Goal: Task Accomplishment & Management: Use online tool/utility

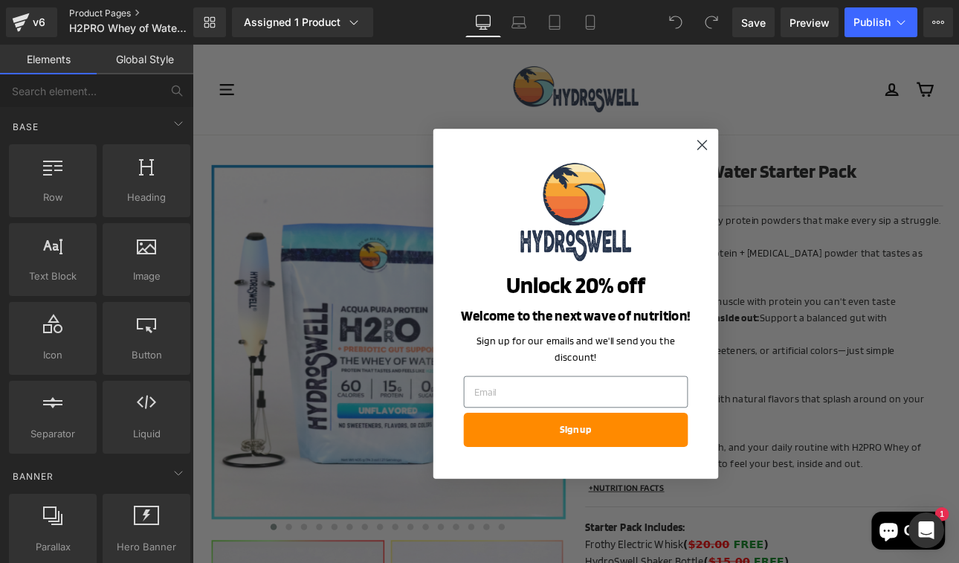
click at [96, 11] on link "Product Pages" at bounding box center [143, 13] width 149 height 12
click at [791, 167] on icon "Close dialog" at bounding box center [791, 162] width 10 height 10
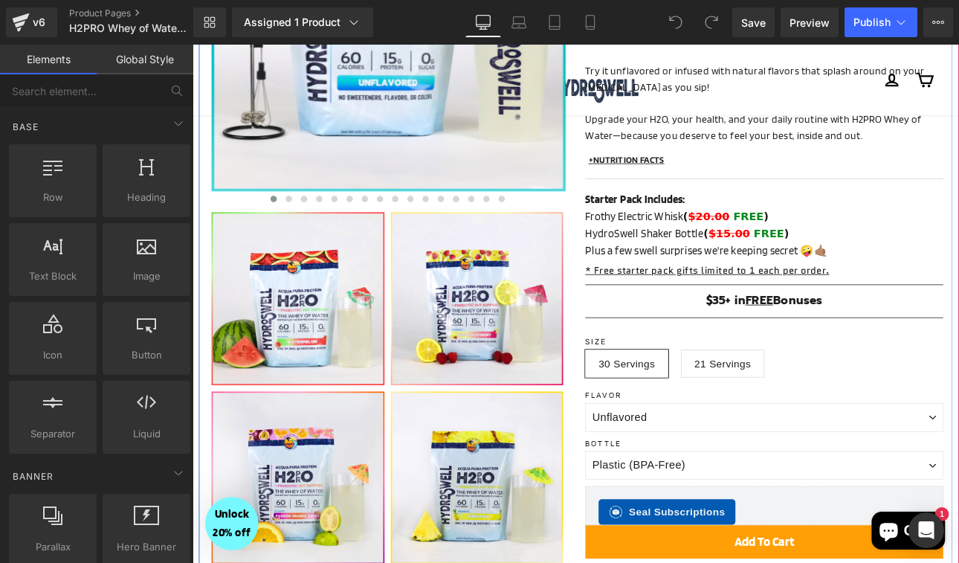
scroll to position [387, 0]
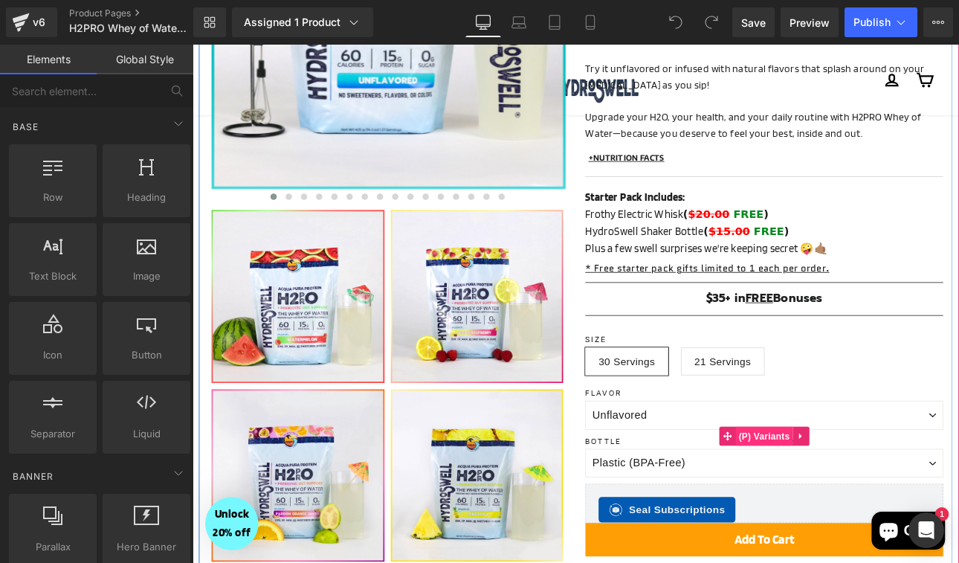
click at [861, 493] on span "(P) Variants" at bounding box center [864, 504] width 68 height 22
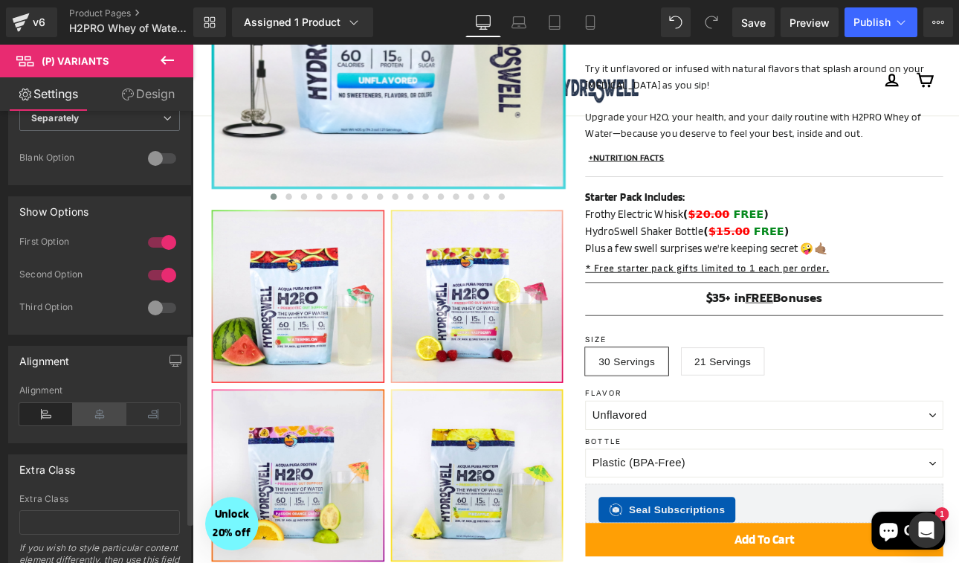
scroll to position [514, 0]
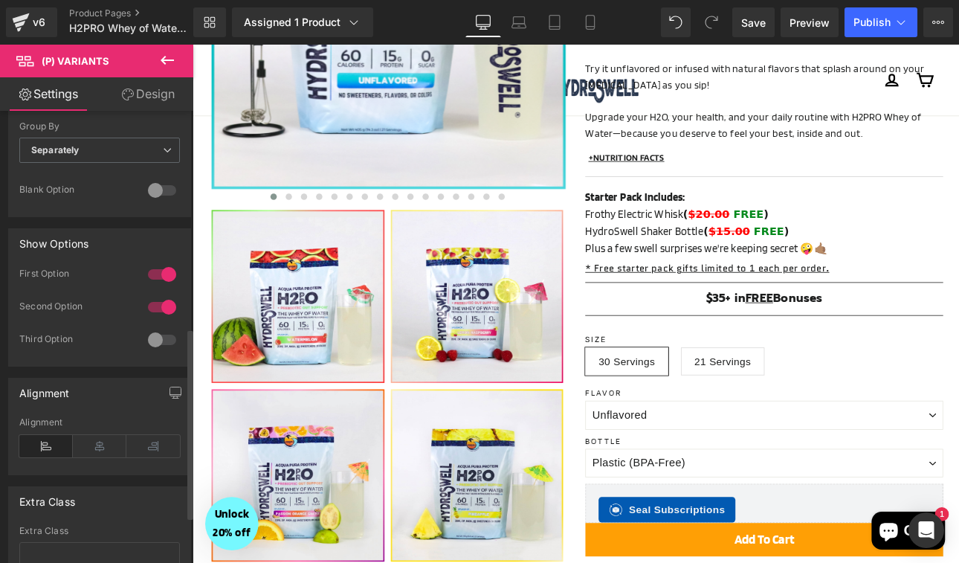
click at [144, 340] on div at bounding box center [162, 340] width 36 height 24
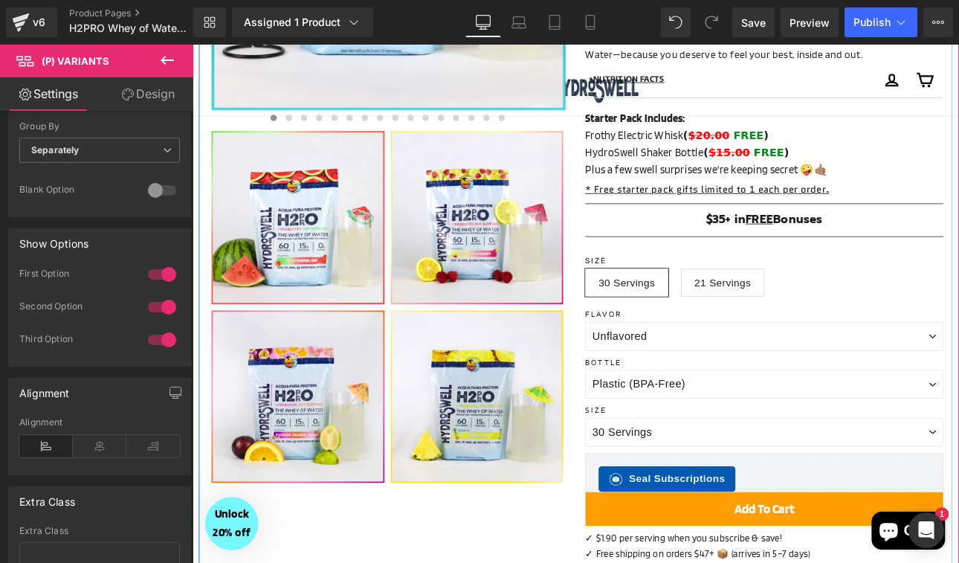
scroll to position [480, 0]
click at [916, 297] on link at bounding box center [910, 308] width 19 height 22
click at [925, 303] on icon at bounding box center [920, 308] width 10 height 10
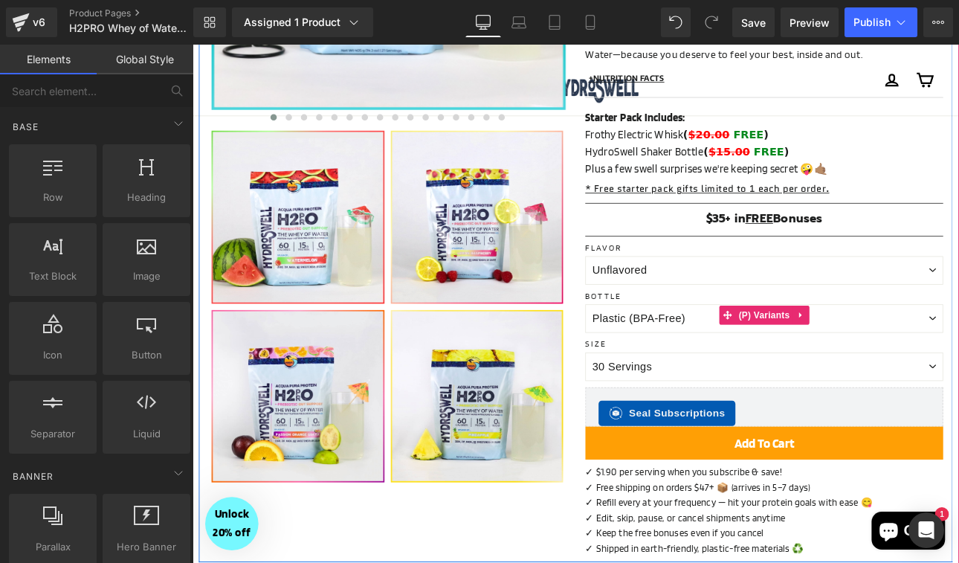
scroll to position [0, 0]
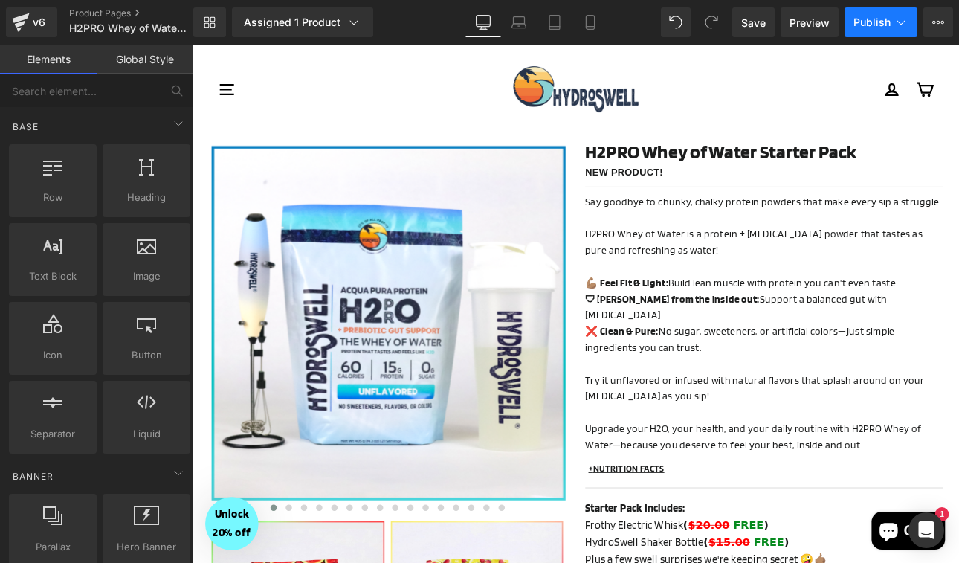
click at [872, 28] on span "Publish" at bounding box center [871, 22] width 37 height 12
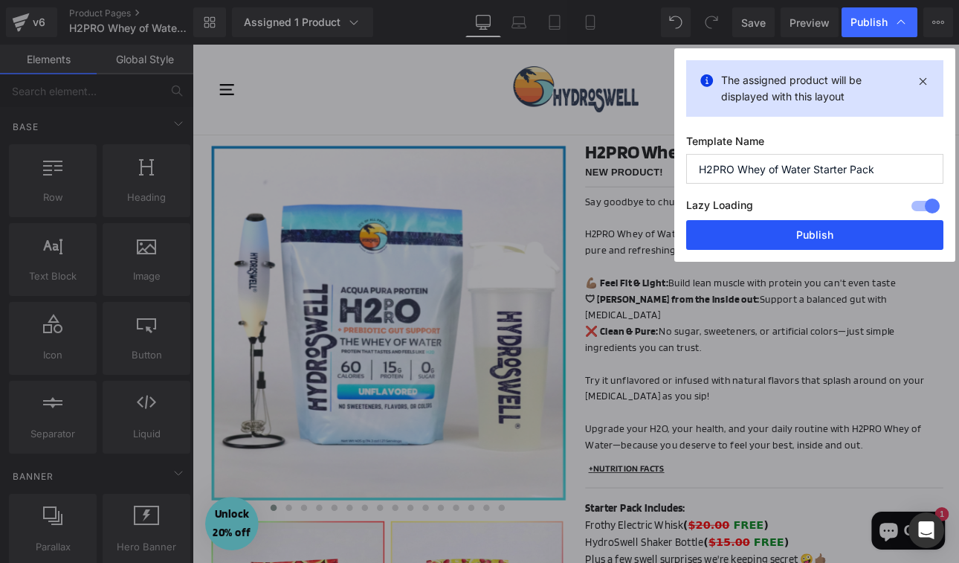
click at [798, 238] on button "Publish" at bounding box center [814, 235] width 257 height 30
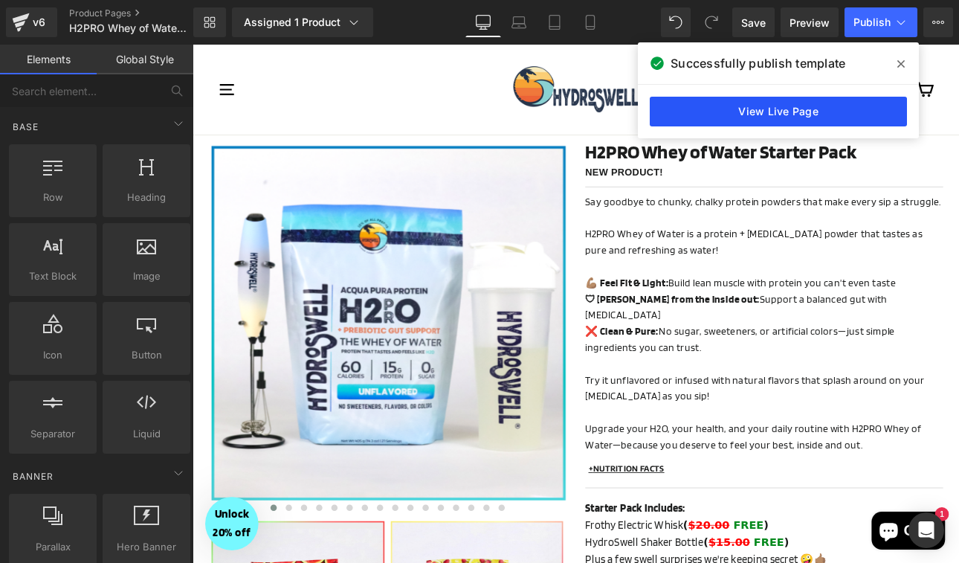
click at [769, 109] on link "View Live Page" at bounding box center [778, 112] width 257 height 30
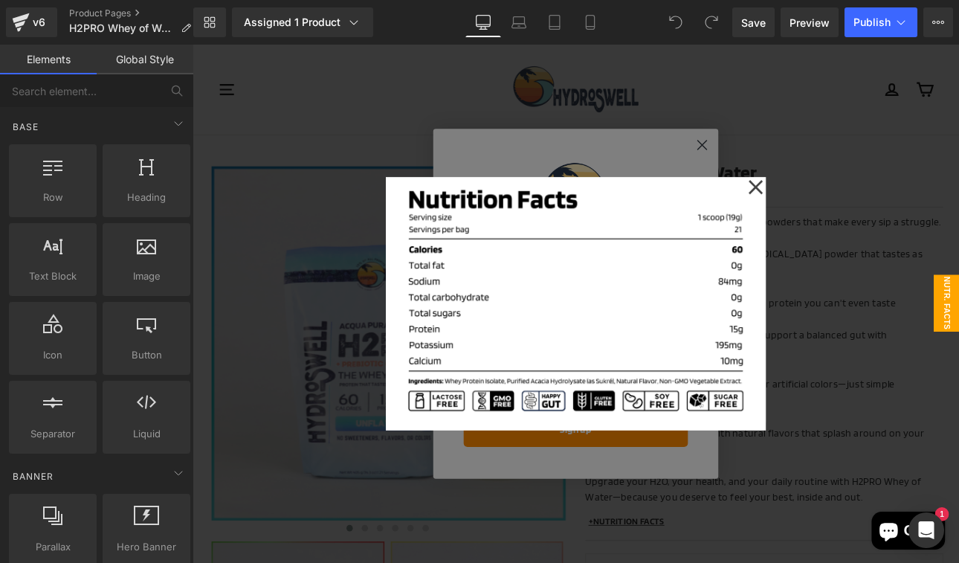
click at [861, 205] on icon at bounding box center [853, 212] width 18 height 74
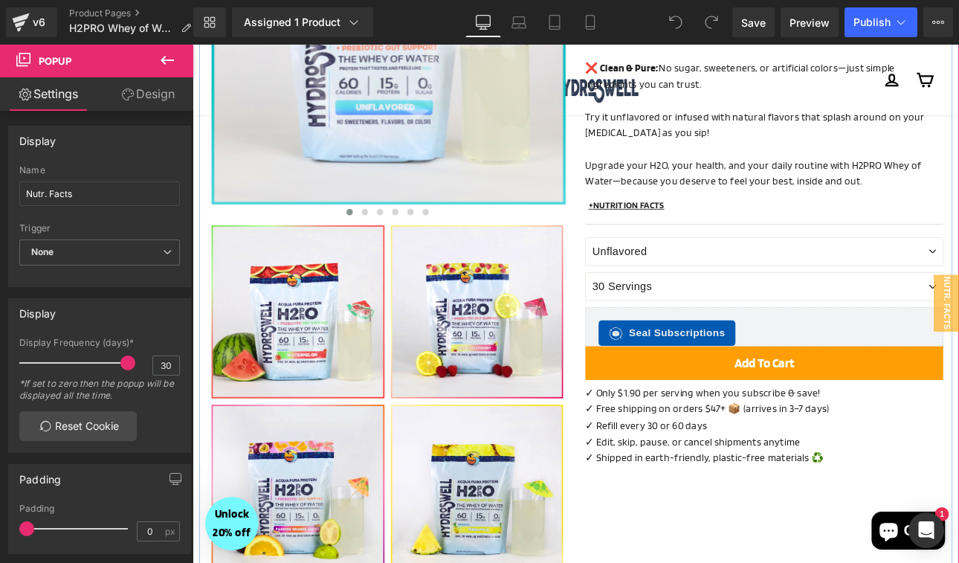
scroll to position [372, 0]
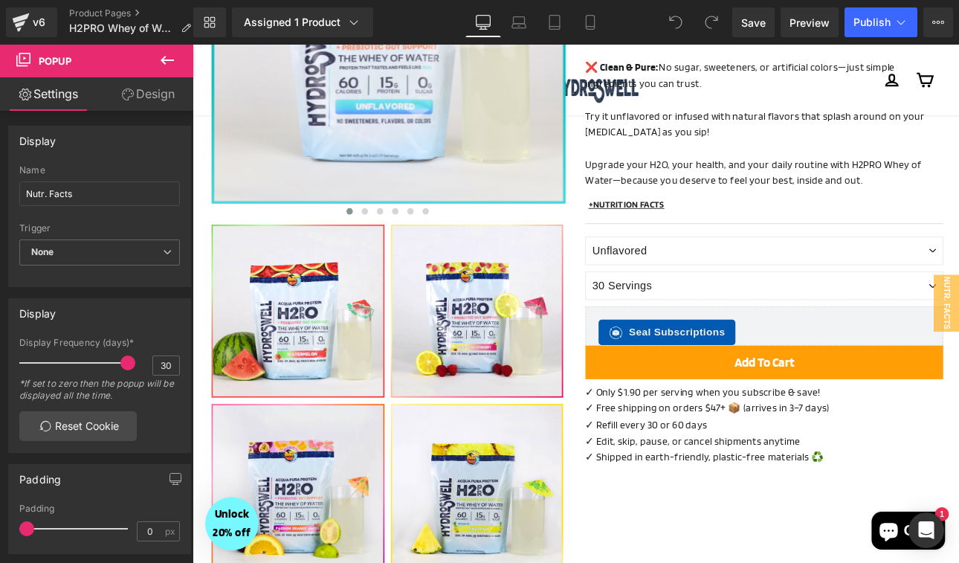
click at [163, 60] on icon at bounding box center [167, 60] width 13 height 9
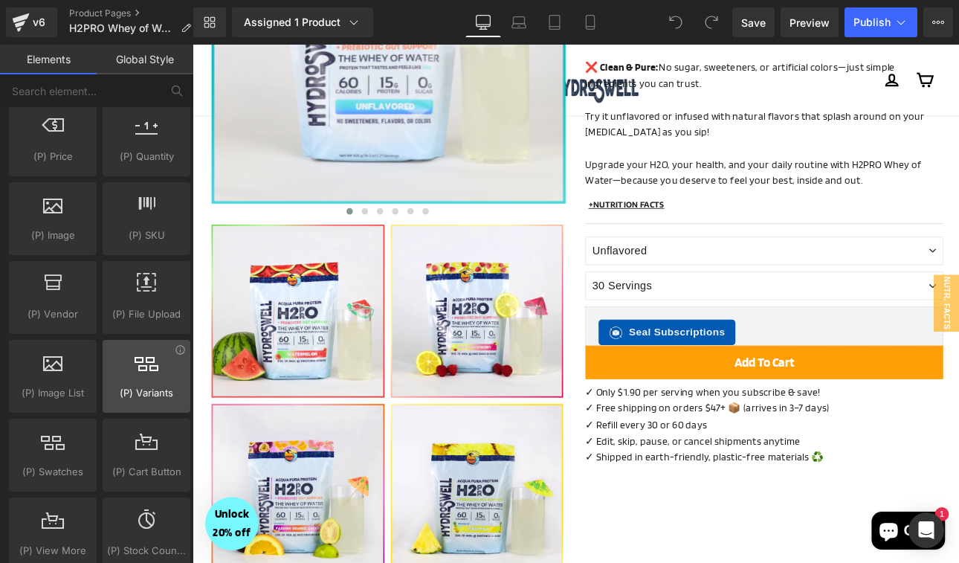
scroll to position [1542, 0]
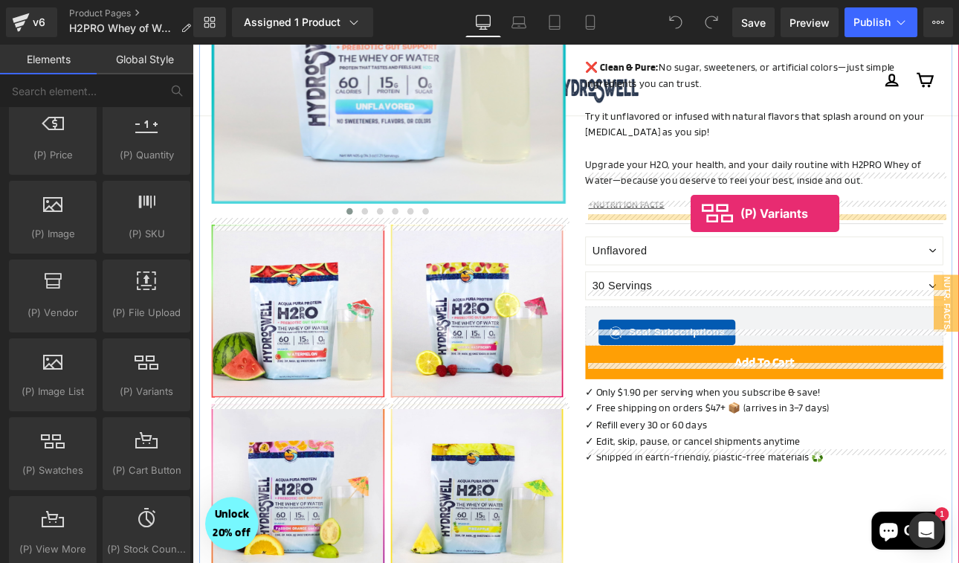
drag, startPoint x: 345, startPoint y: 419, endPoint x: 777, endPoint y: 242, distance: 466.7
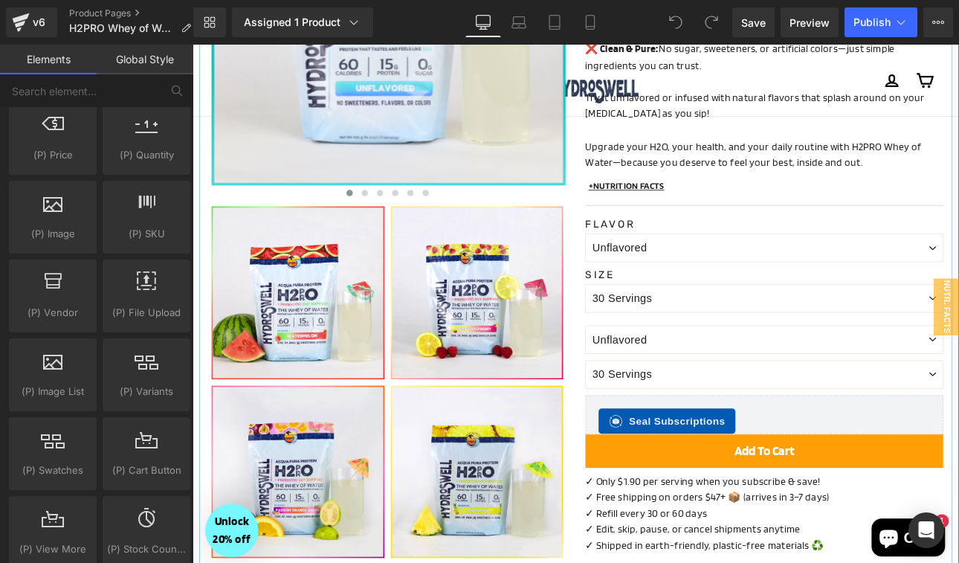
scroll to position [349, 0]
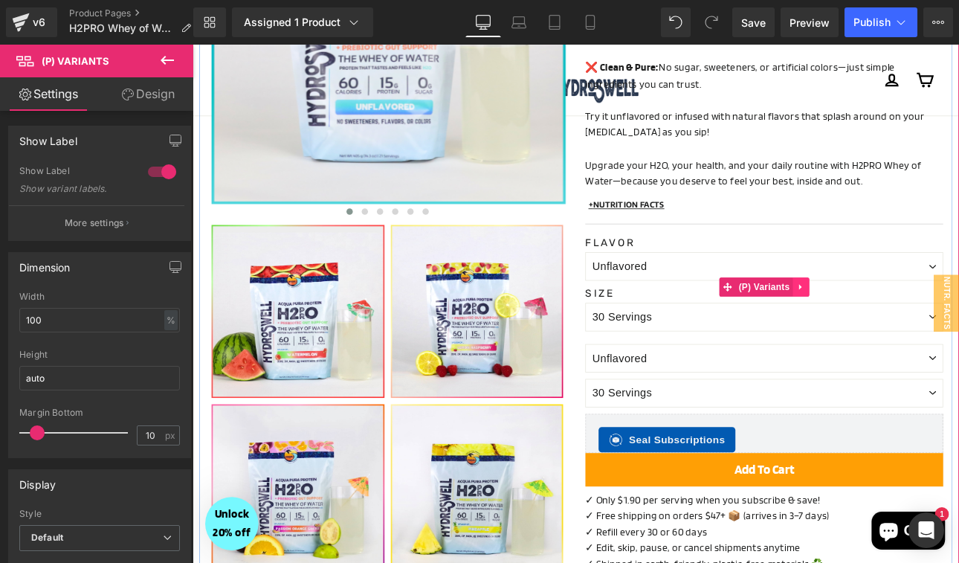
click at [903, 323] on icon at bounding box center [907, 328] width 10 height 11
click at [916, 323] on icon at bounding box center [916, 328] width 10 height 11
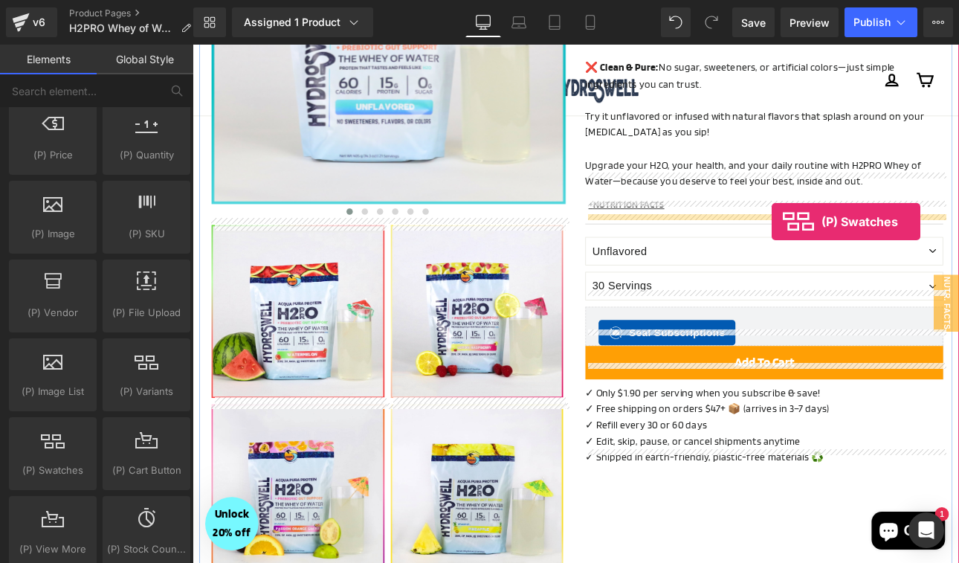
drag, startPoint x: 243, startPoint y: 502, endPoint x: 871, endPoint y: 256, distance: 674.8
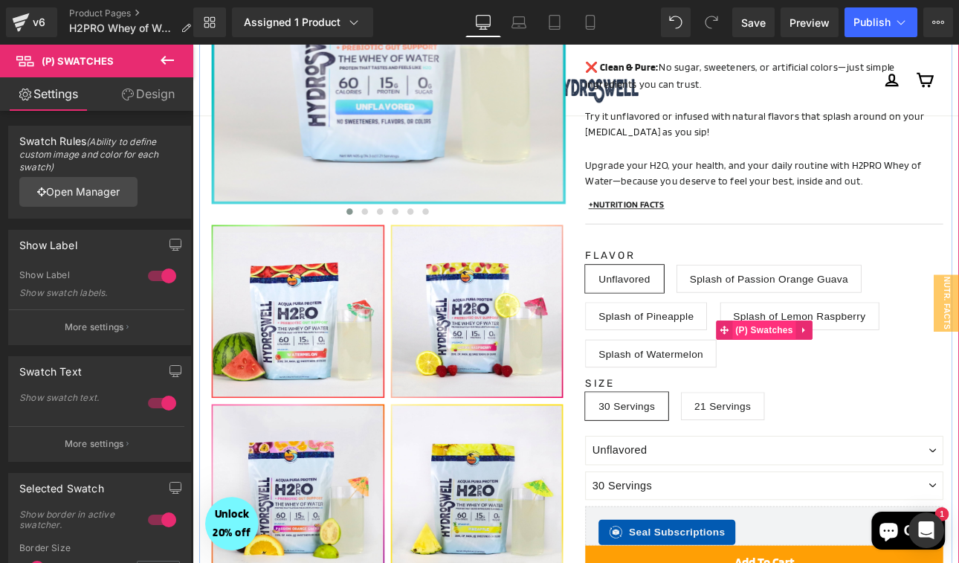
click at [871, 368] on span "(P) Swatches" at bounding box center [863, 379] width 75 height 22
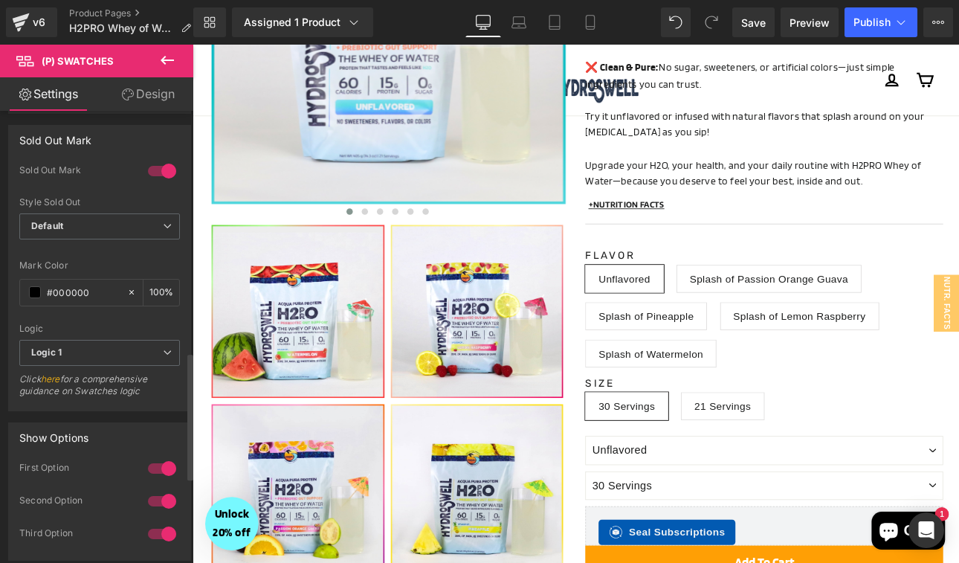
scroll to position [890, 0]
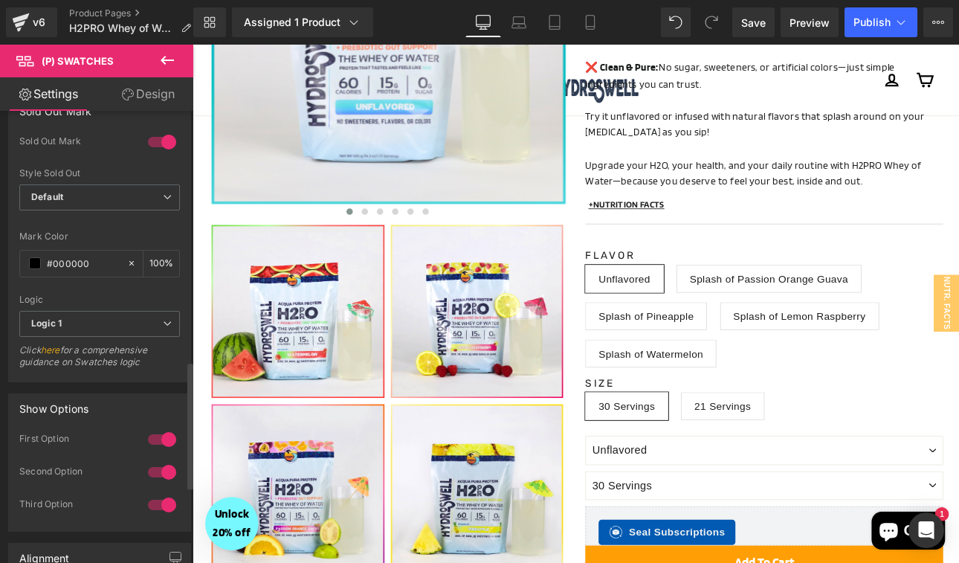
click at [159, 432] on div at bounding box center [162, 439] width 36 height 24
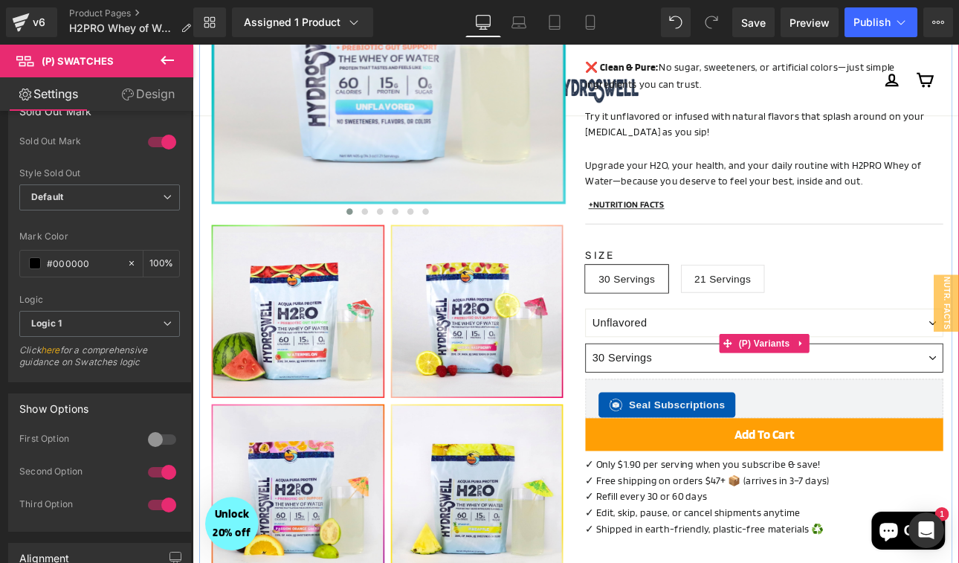
click at [766, 395] on select "30 Servings 21 Servings" at bounding box center [863, 411] width 420 height 33
click at [865, 384] on span "(P) Variants" at bounding box center [864, 395] width 68 height 22
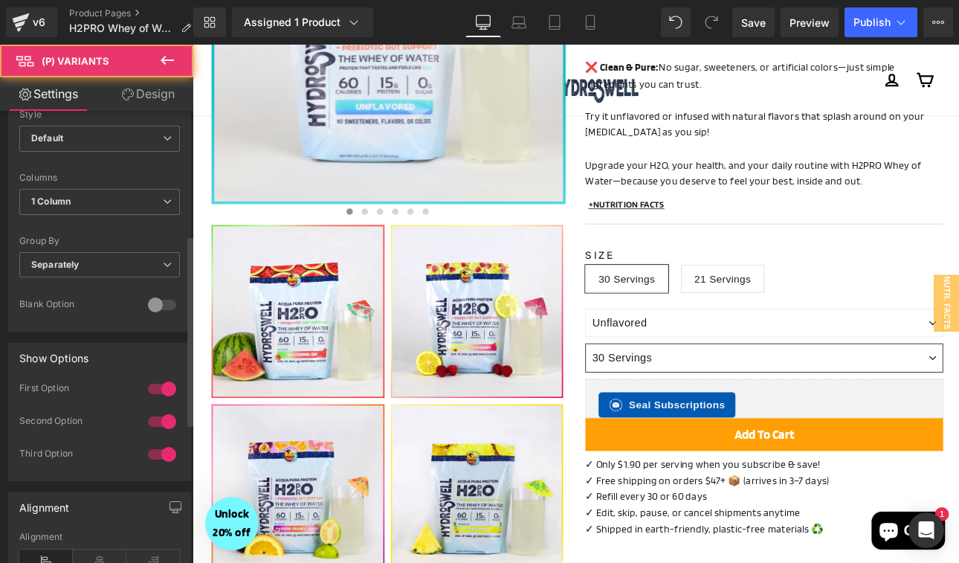
scroll to position [624, 0]
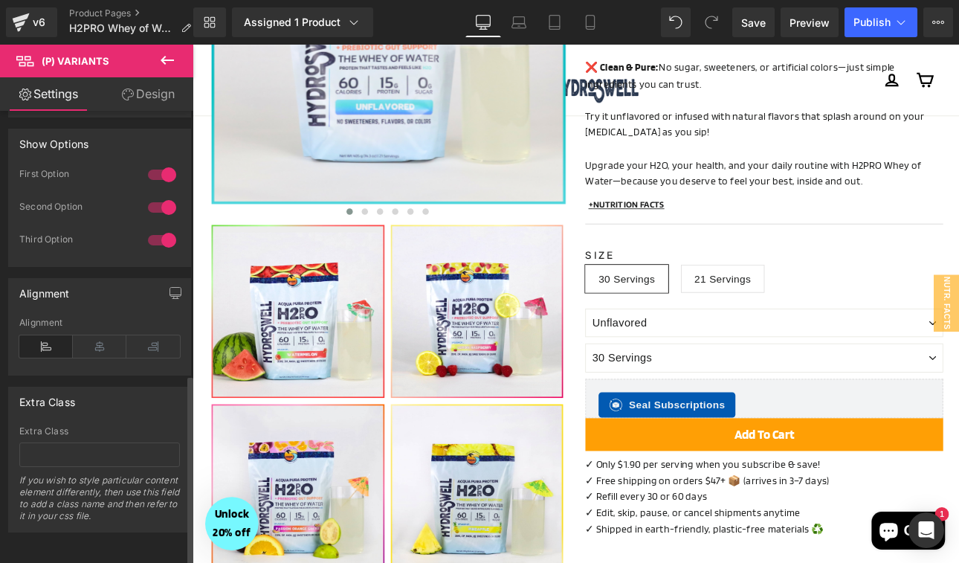
click at [158, 195] on div at bounding box center [162, 207] width 36 height 24
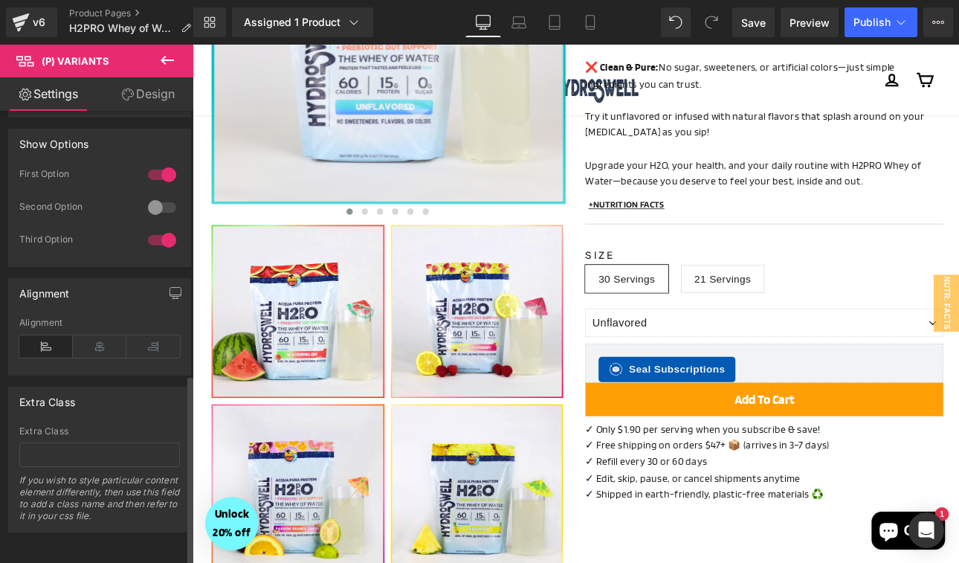
click at [161, 231] on div at bounding box center [162, 240] width 36 height 24
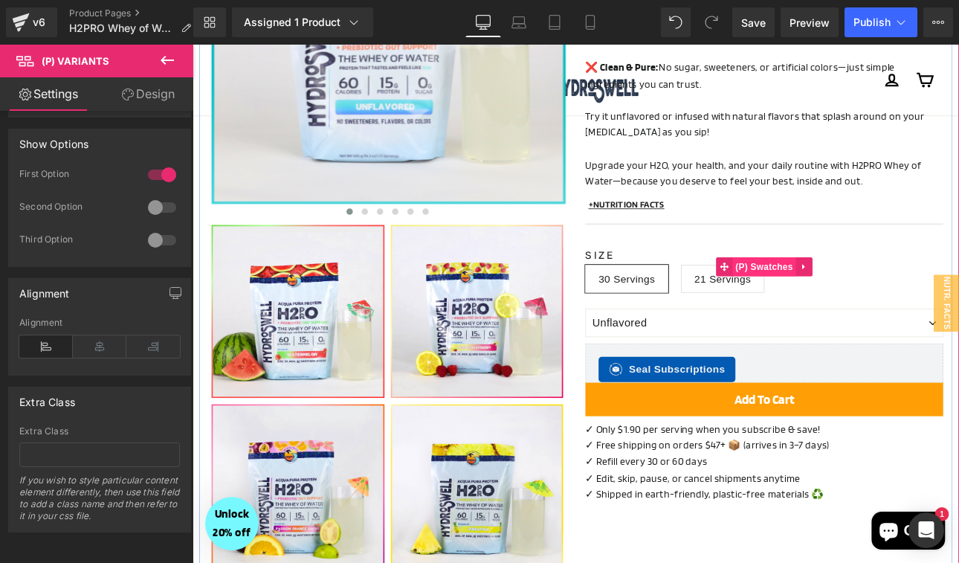
click at [890, 294] on span "(P) Swatches" at bounding box center [863, 305] width 75 height 22
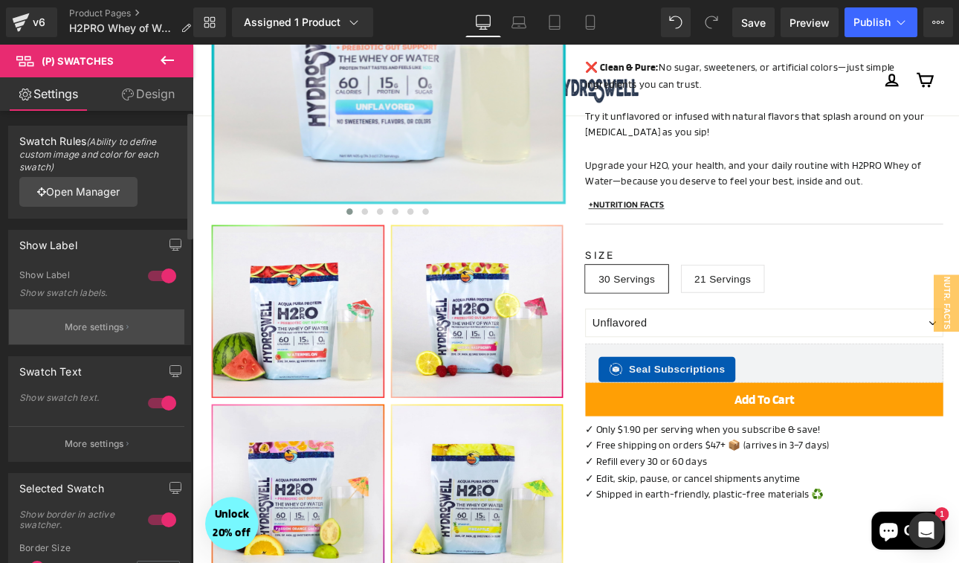
click at [111, 322] on p "More settings" at bounding box center [94, 326] width 59 height 13
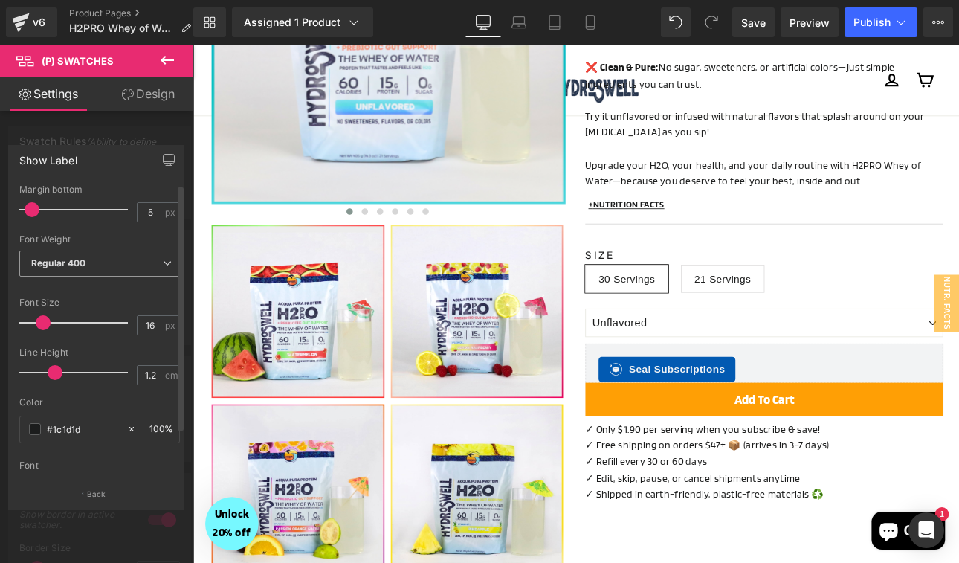
click at [73, 268] on b "Regular 400" at bounding box center [58, 262] width 55 height 11
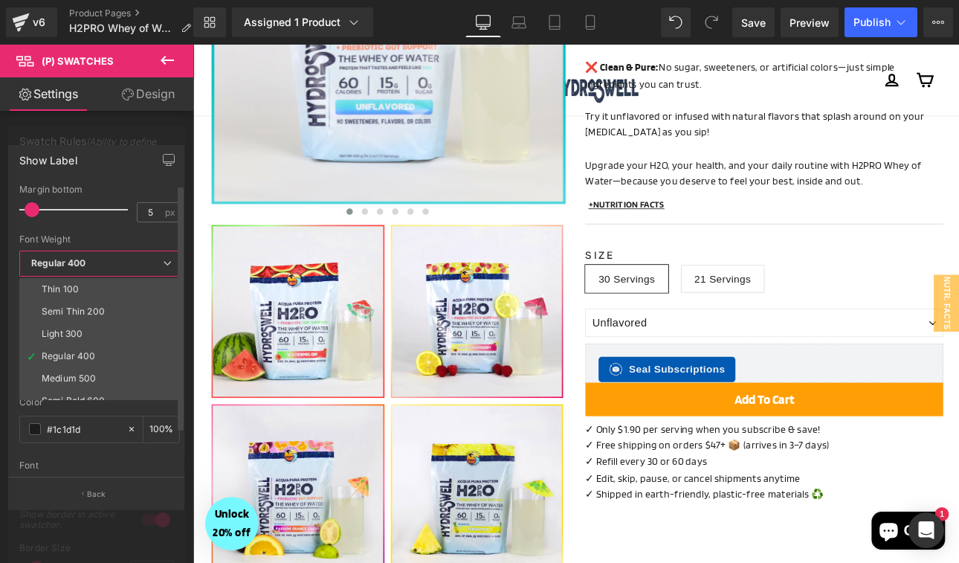
click at [73, 268] on b "Regular 400" at bounding box center [58, 262] width 55 height 11
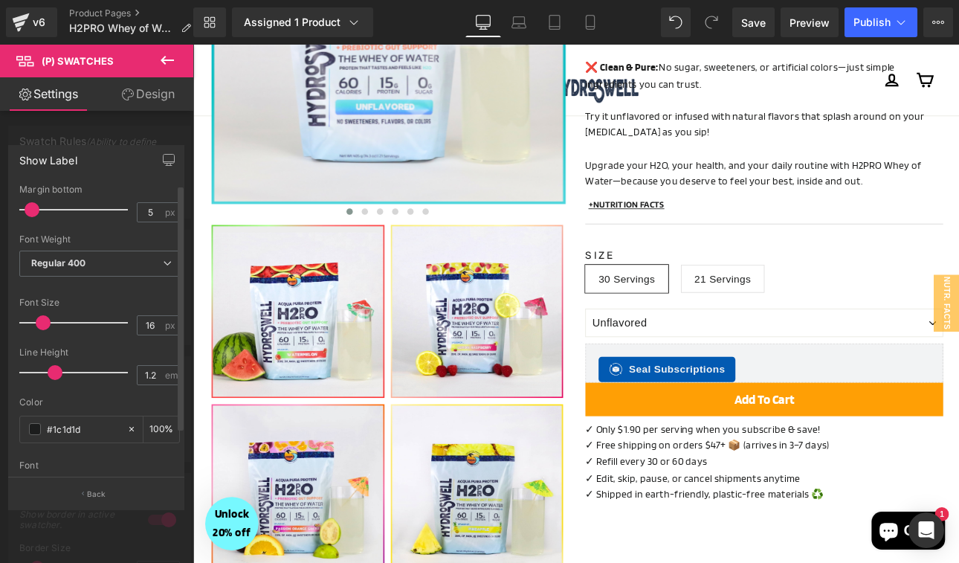
scroll to position [50, 0]
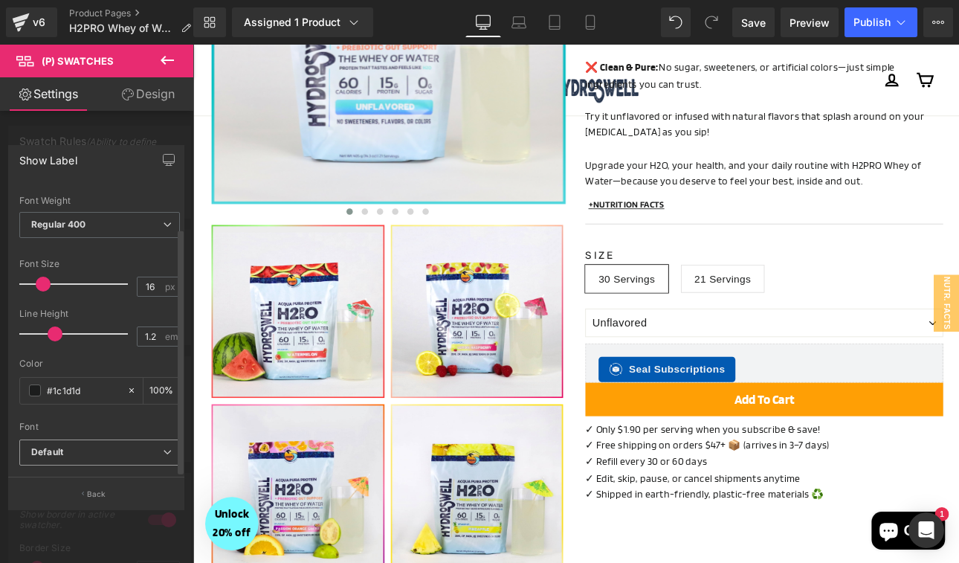
click at [56, 446] on icon "Default" at bounding box center [47, 452] width 32 height 13
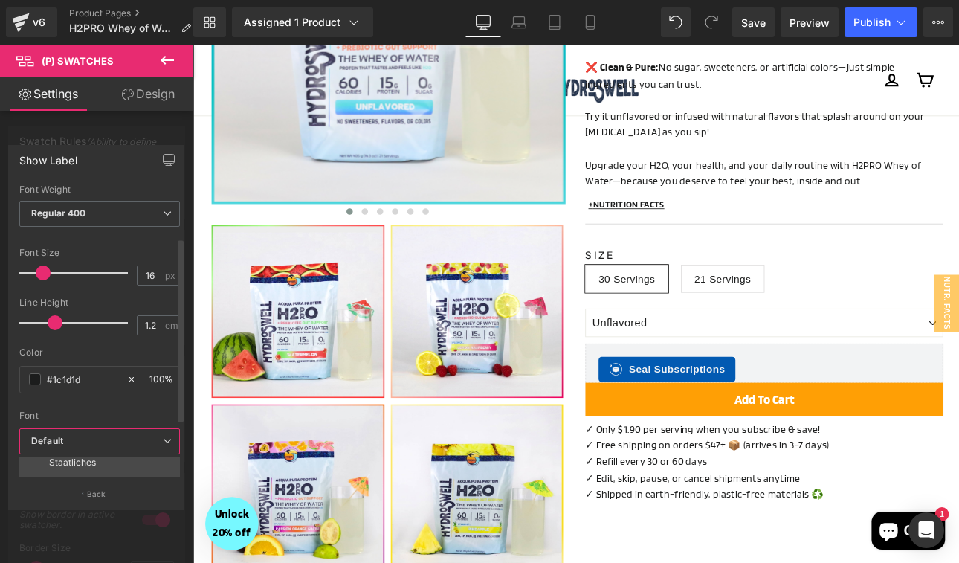
scroll to position [162, 0]
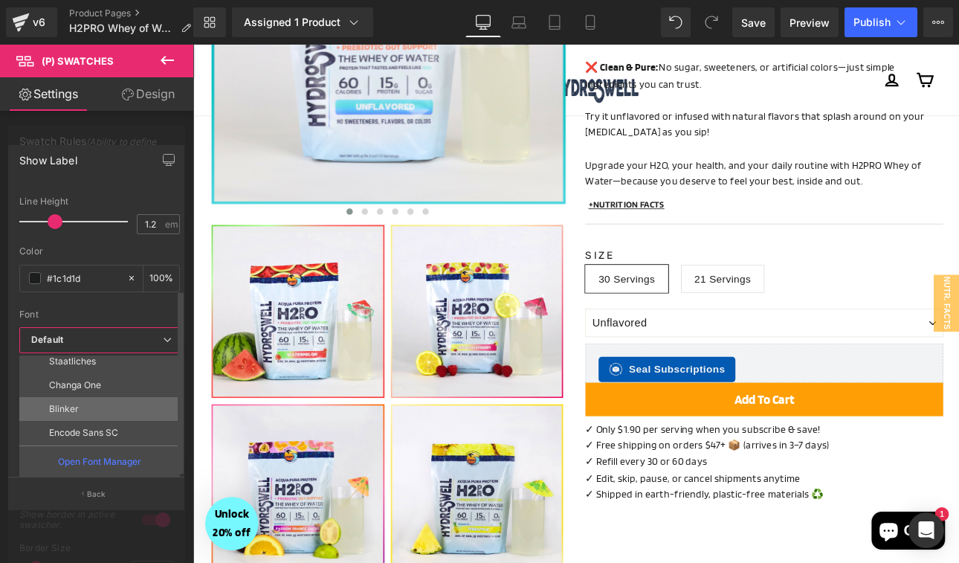
click at [80, 397] on li "Blinker" at bounding box center [102, 409] width 167 height 24
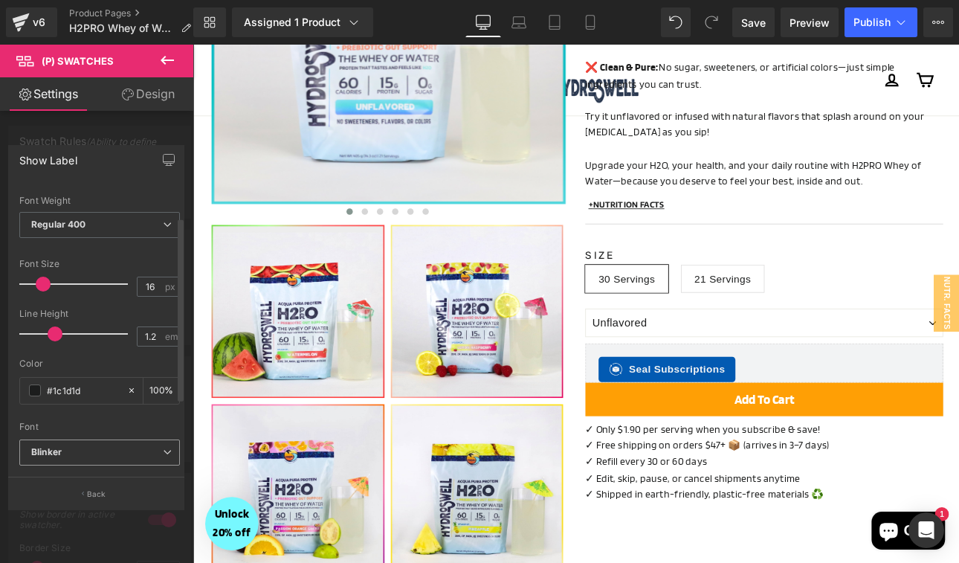
scroll to position [50, 0]
type input "16"
click at [39, 277] on span at bounding box center [43, 284] width 15 height 15
click at [749, 343] on div at bounding box center [642, 349] width 899 height 608
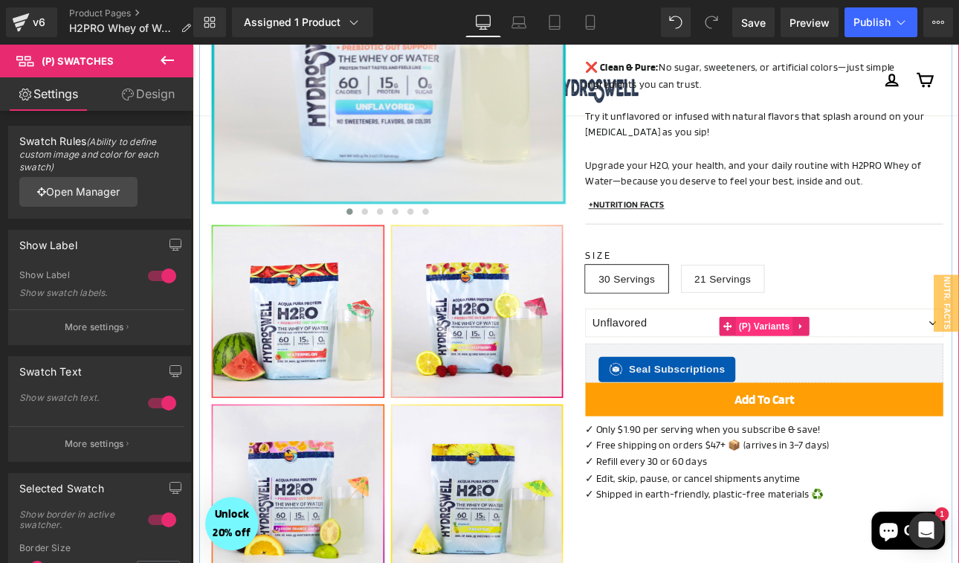
click at [871, 363] on span "(P) Variants" at bounding box center [864, 374] width 68 height 22
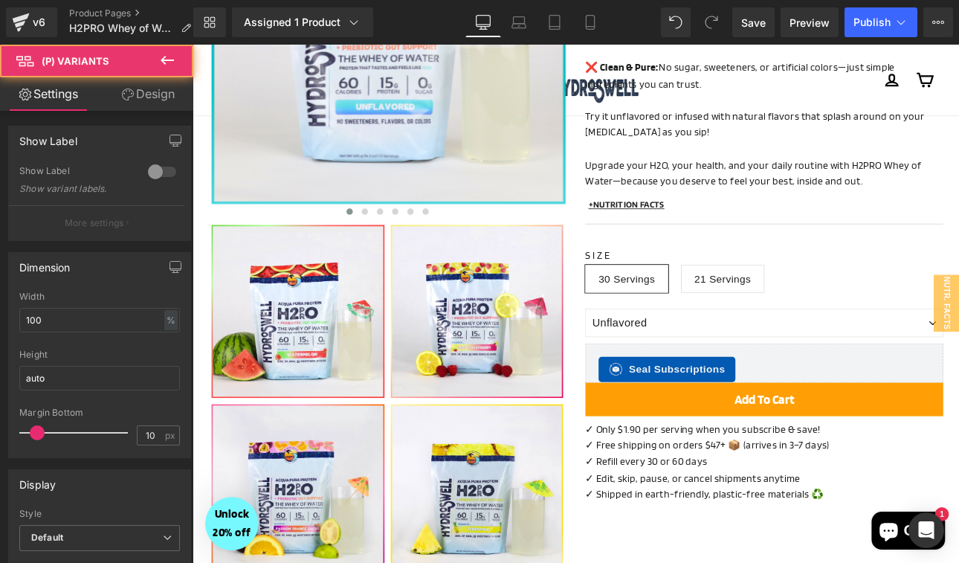
click at [158, 108] on link "Design" at bounding box center [148, 93] width 97 height 33
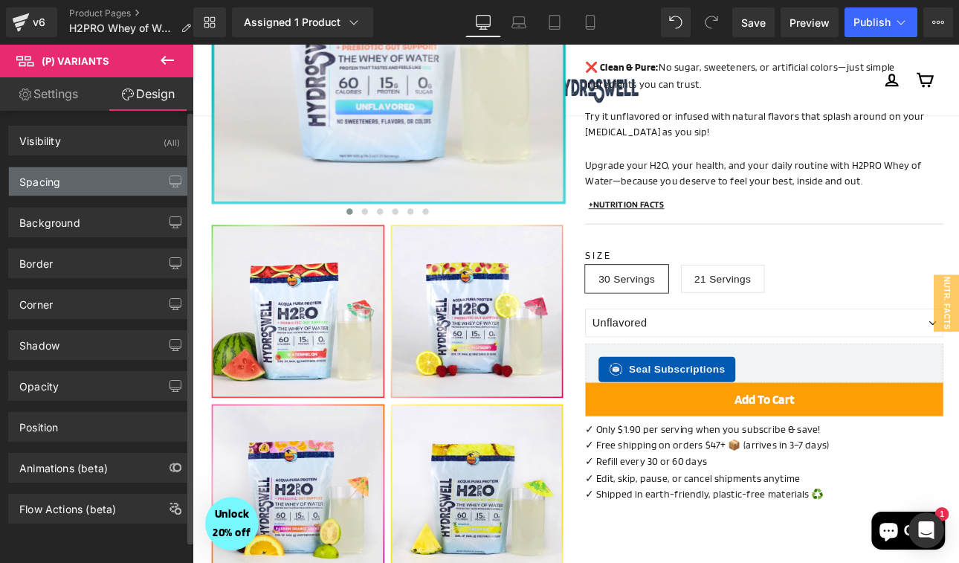
click at [86, 184] on div "Spacing" at bounding box center [99, 181] width 181 height 28
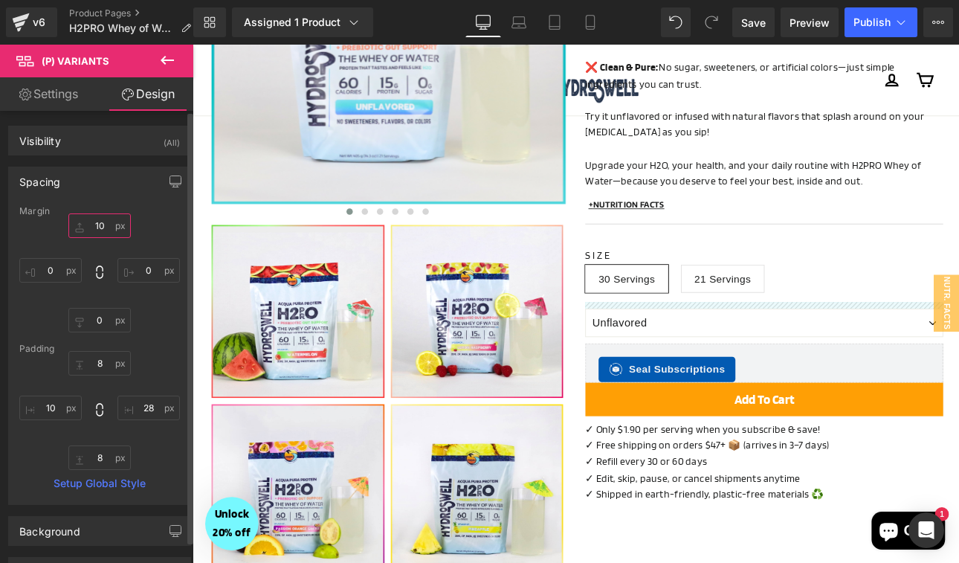
click at [97, 234] on input "10" at bounding box center [99, 225] width 62 height 25
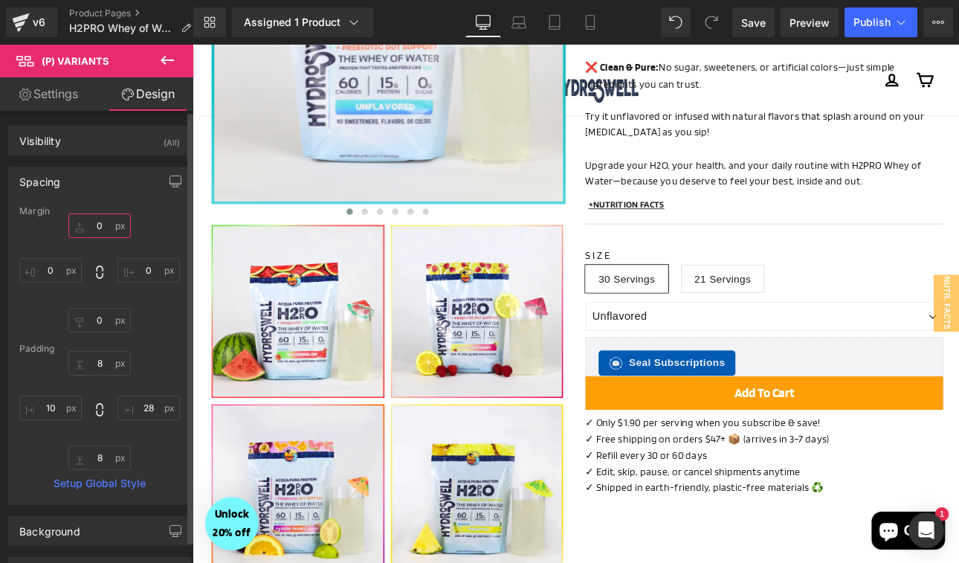
type input "0"
click at [161, 288] on div "0 0 0px 0 0px 0 0px 0" at bounding box center [99, 272] width 161 height 119
click at [28, 94] on icon at bounding box center [25, 94] width 12 height 12
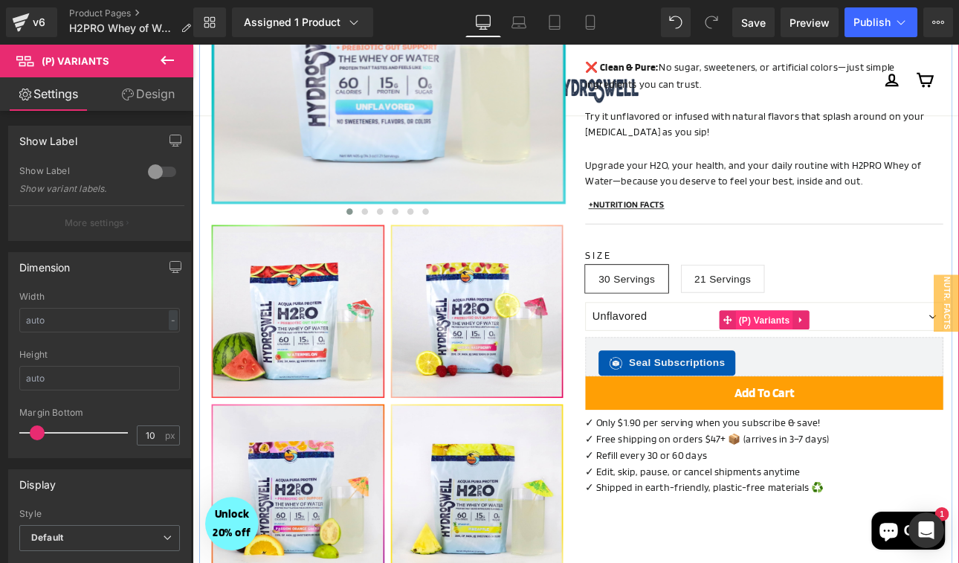
click at [847, 356] on span "(P) Variants" at bounding box center [864, 367] width 68 height 22
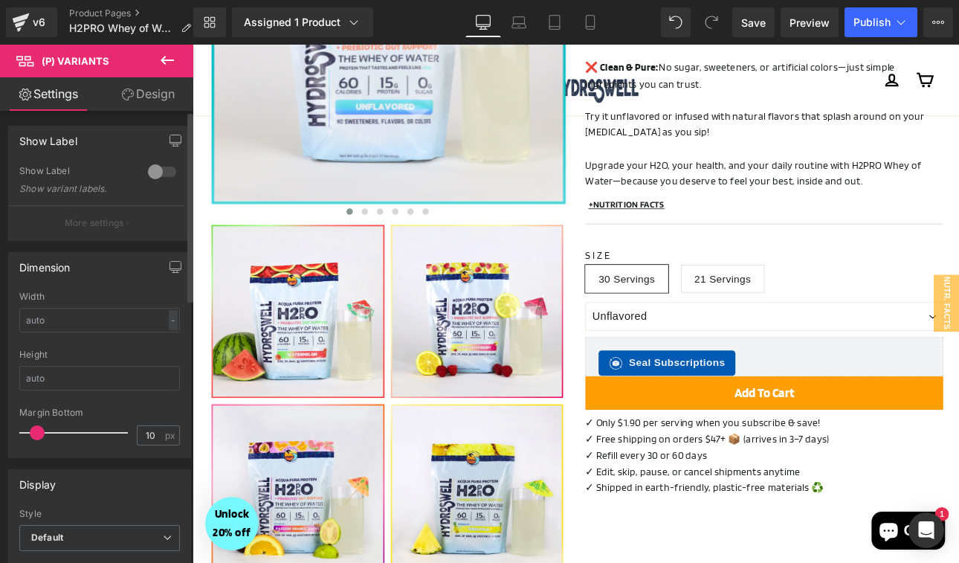
click at [149, 171] on div at bounding box center [162, 172] width 36 height 24
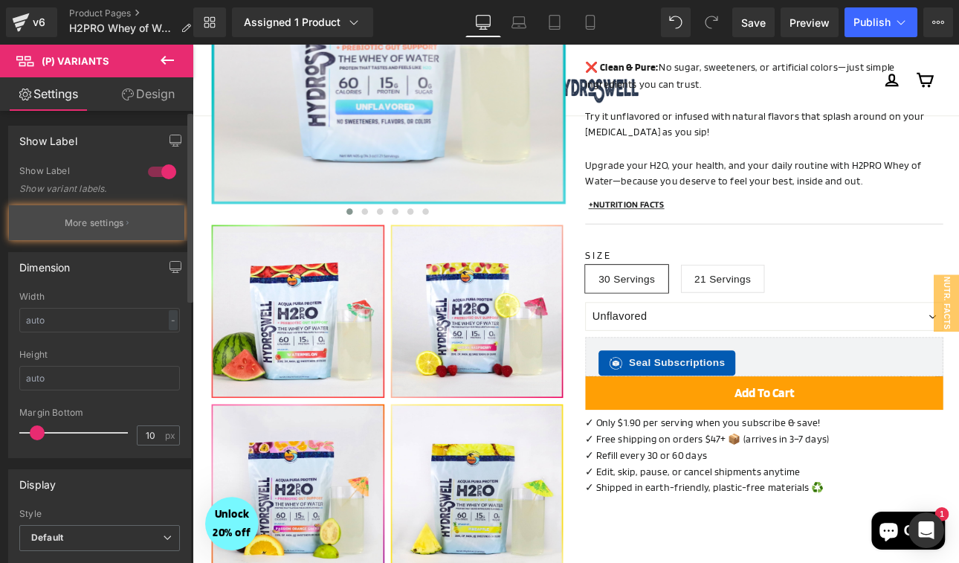
click at [115, 235] on button "More settings" at bounding box center [96, 222] width 175 height 35
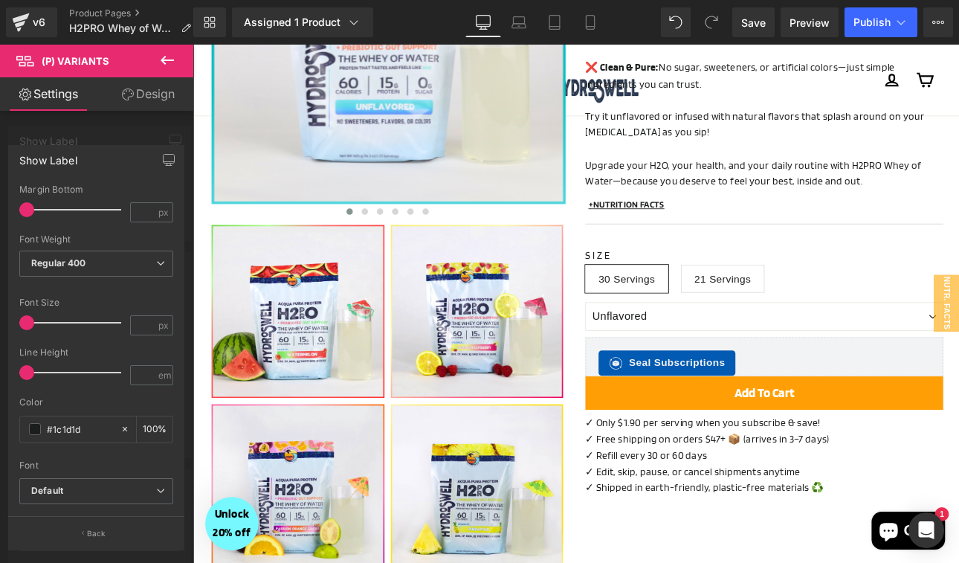
click at [705, 347] on div at bounding box center [642, 349] width 899 height 608
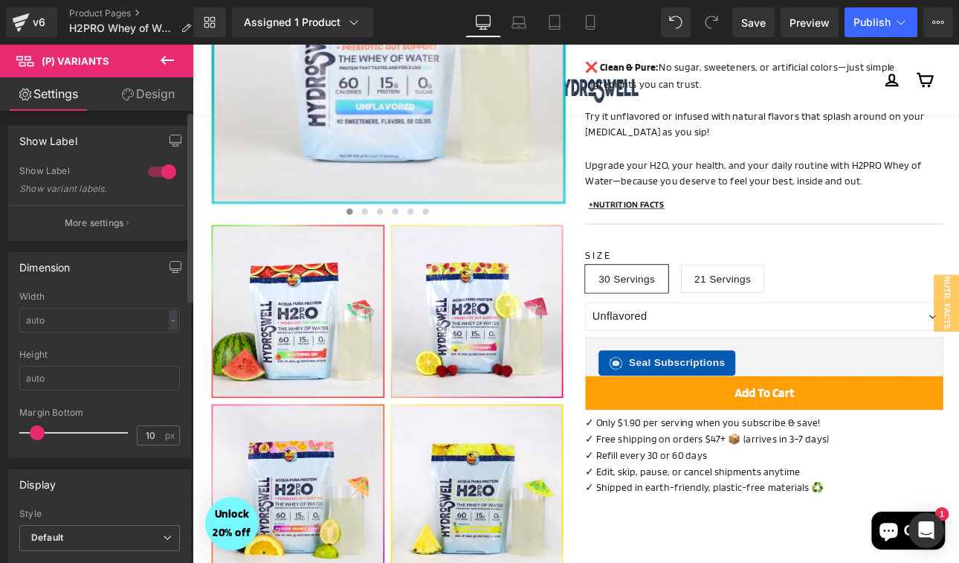
click at [164, 170] on div at bounding box center [162, 172] width 36 height 24
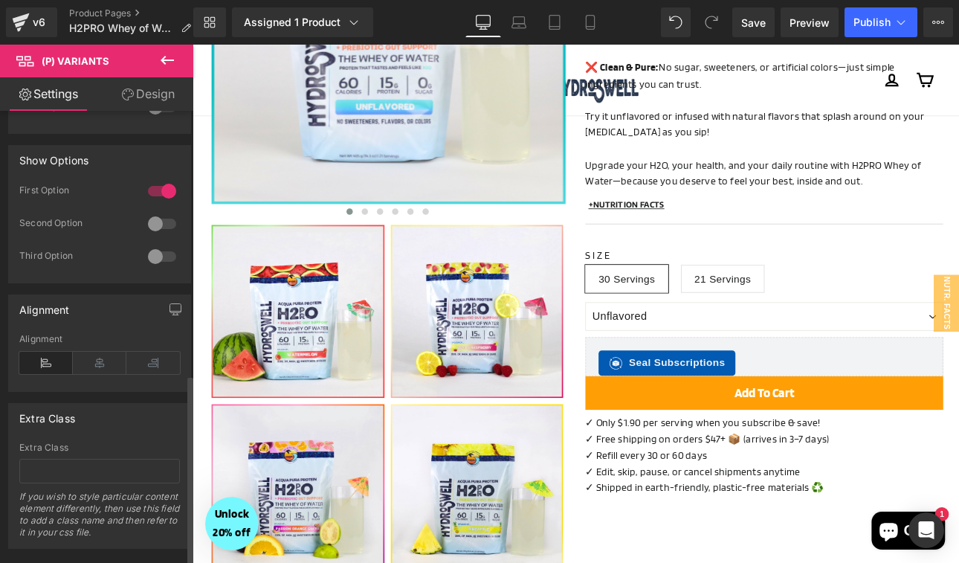
scroll to position [624, 0]
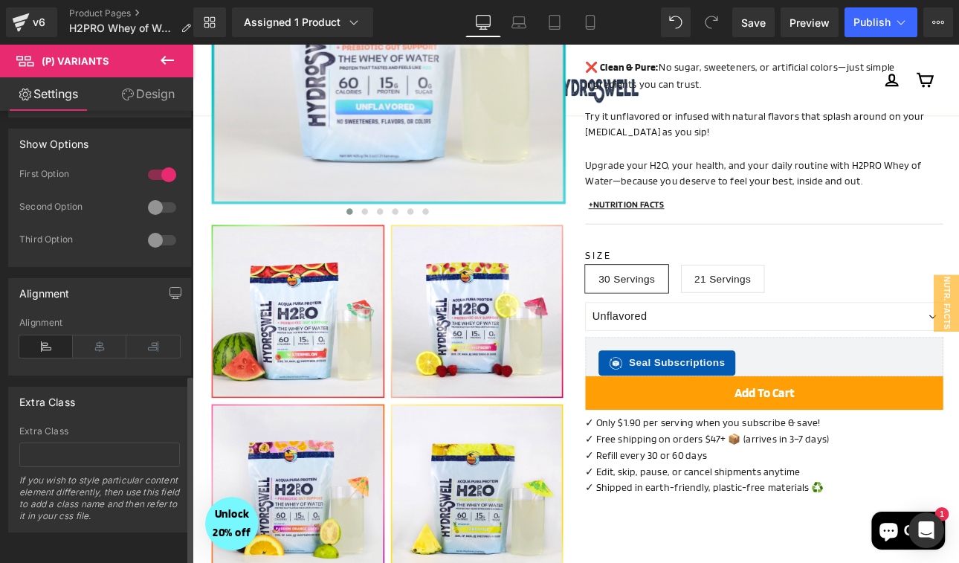
click at [46, 341] on icon at bounding box center [46, 346] width 54 height 22
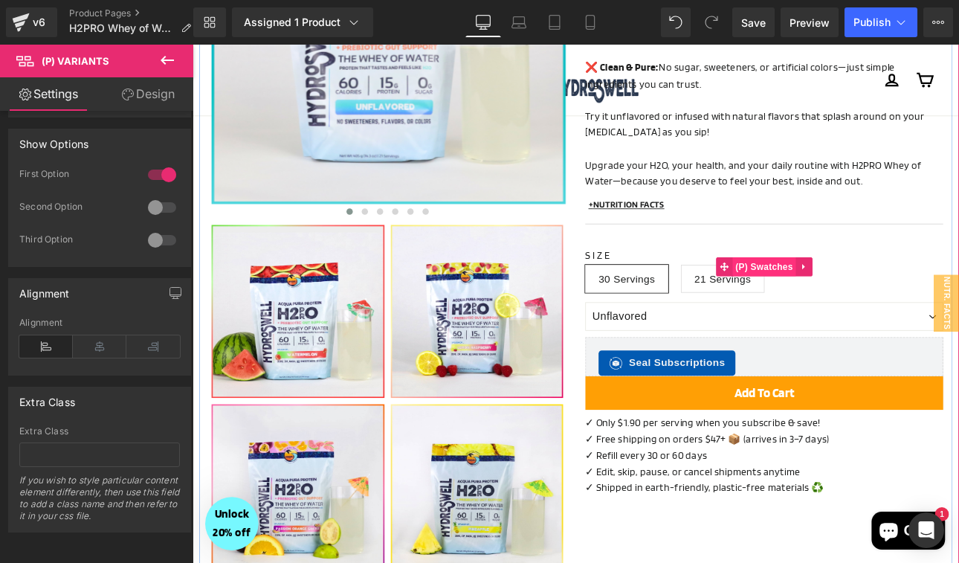
click at [861, 294] on span "(P) Swatches" at bounding box center [863, 305] width 75 height 22
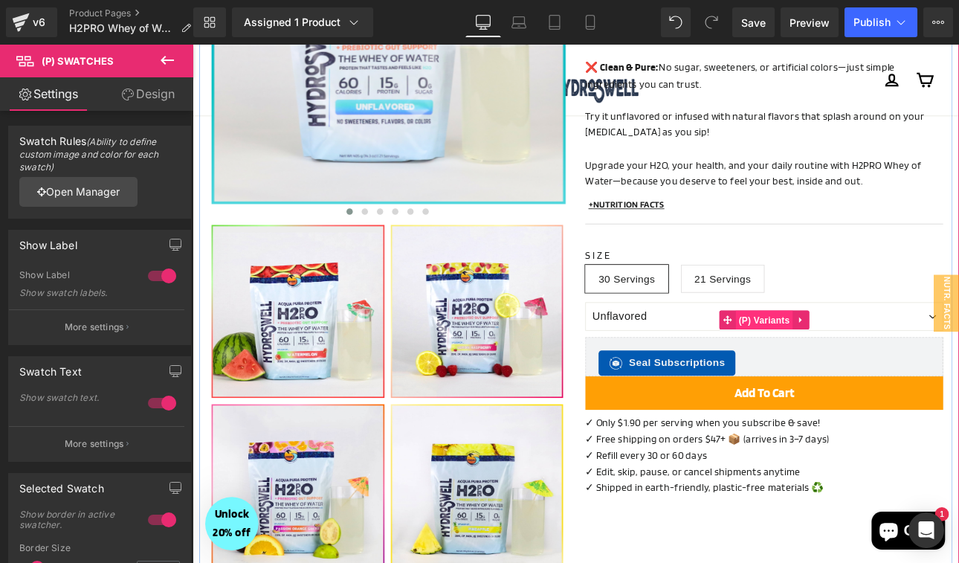
click at [875, 356] on span "(P) Variants" at bounding box center [864, 367] width 68 height 22
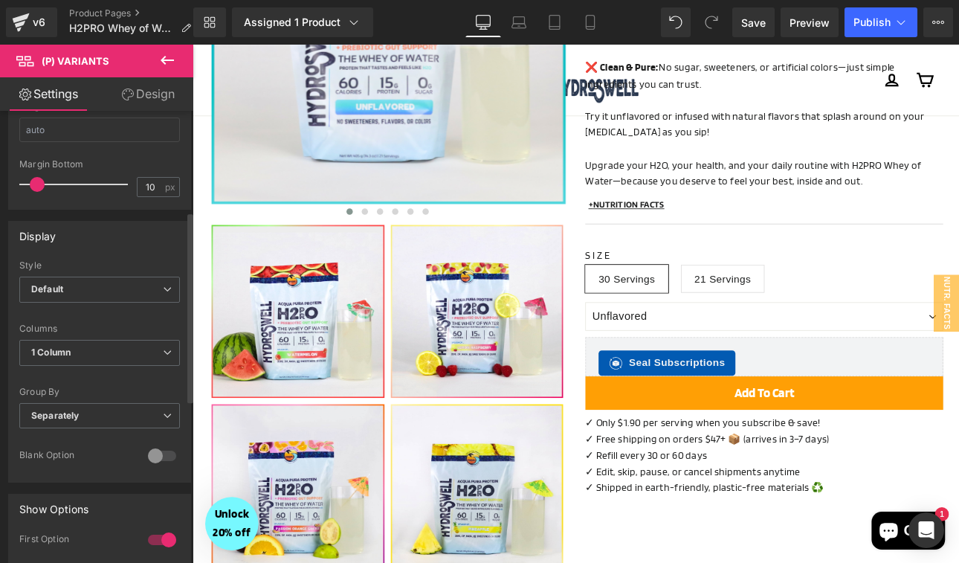
scroll to position [273, 0]
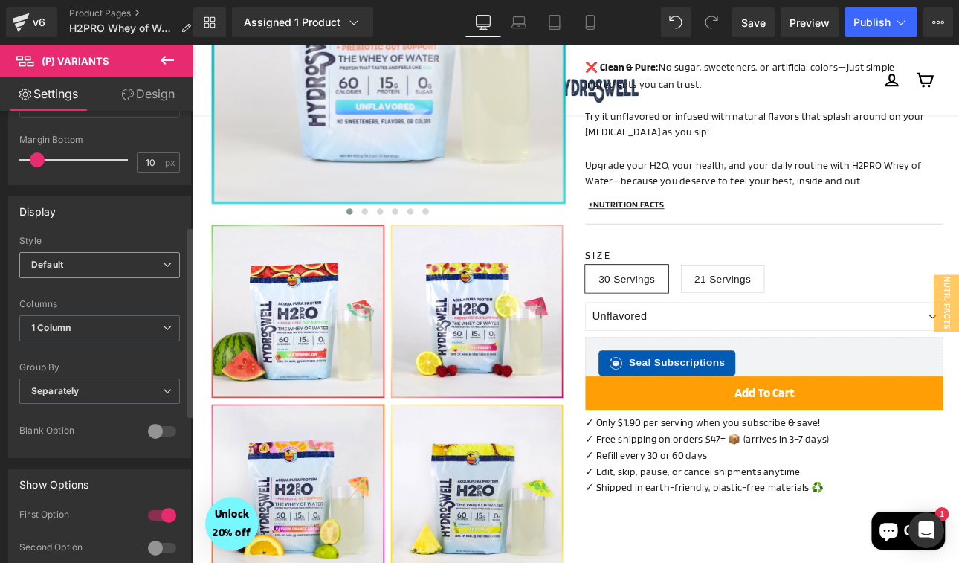
click at [135, 257] on span "Default" at bounding box center [99, 265] width 161 height 26
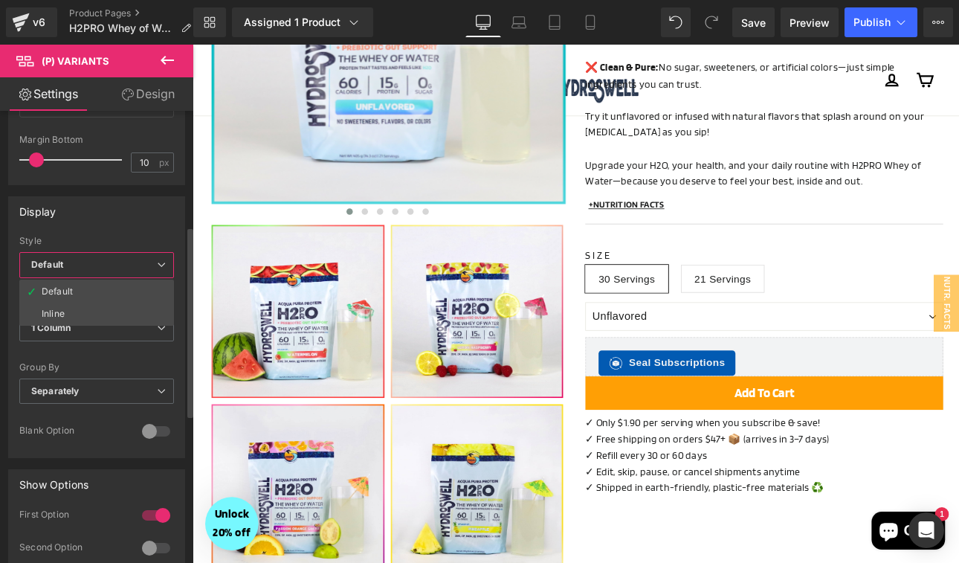
click at [144, 216] on div "Display" at bounding box center [96, 211] width 175 height 28
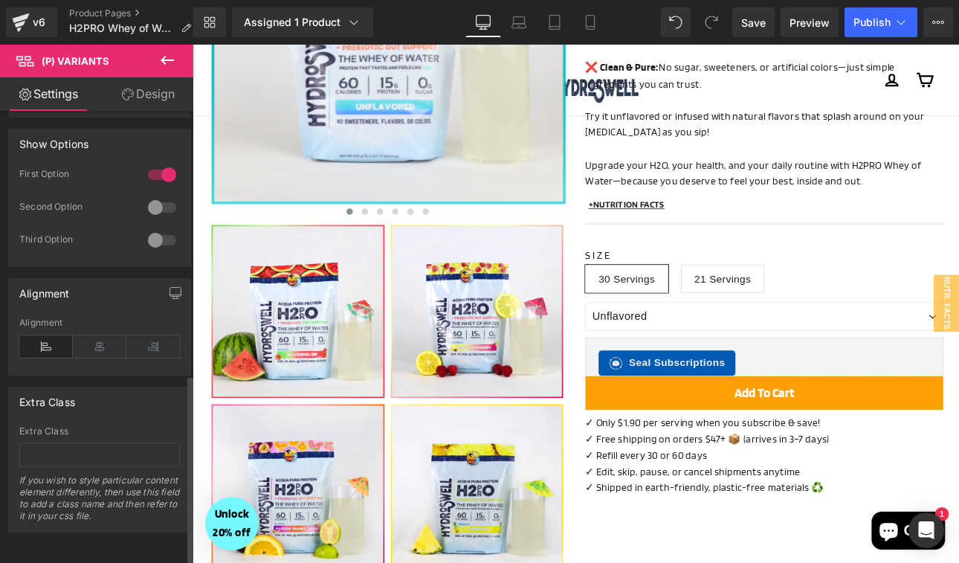
scroll to position [0, 0]
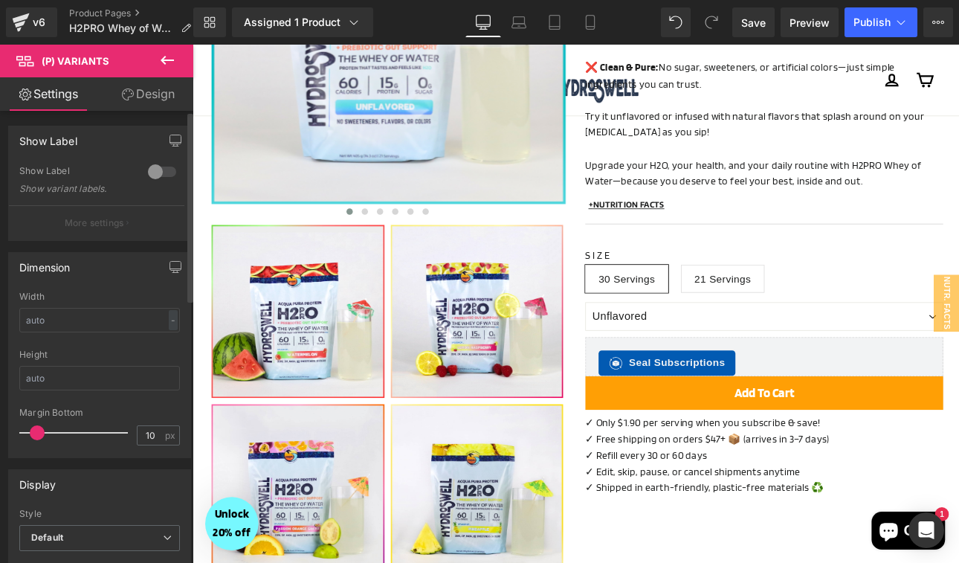
click at [109, 228] on p "More settings" at bounding box center [94, 222] width 59 height 13
click at [157, 95] on link "Design" at bounding box center [148, 93] width 97 height 33
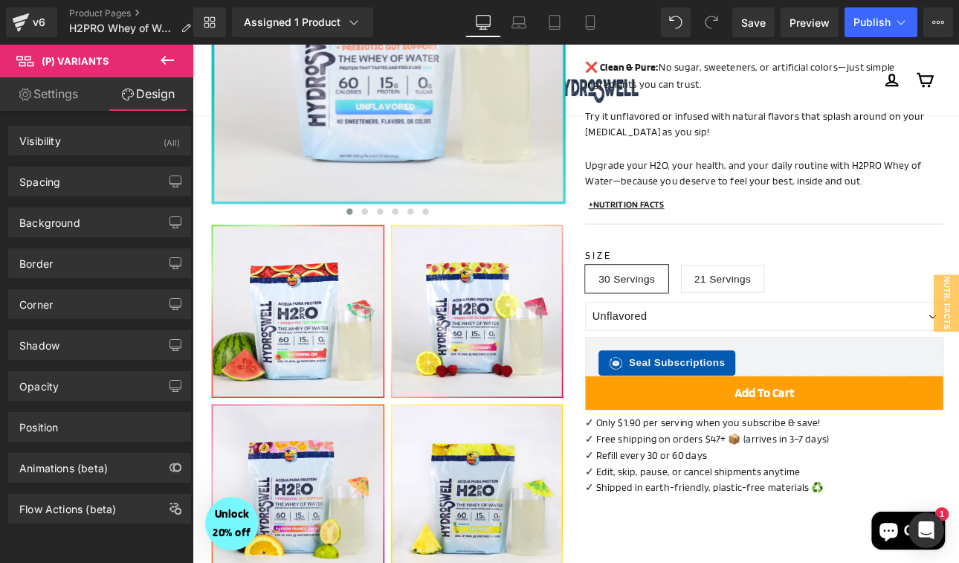
click at [157, 95] on link "Design" at bounding box center [148, 93] width 97 height 33
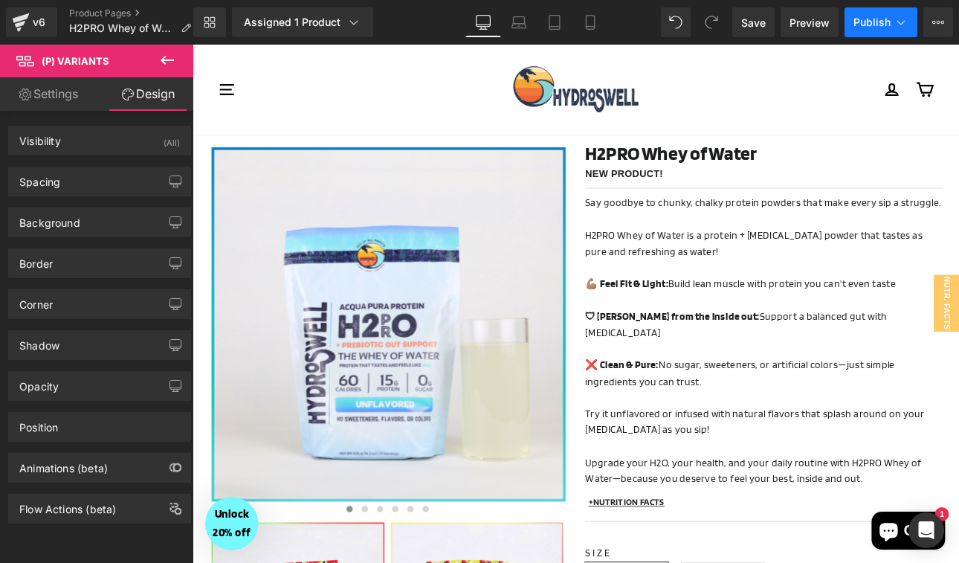
click at [872, 22] on span "Publish" at bounding box center [871, 22] width 37 height 12
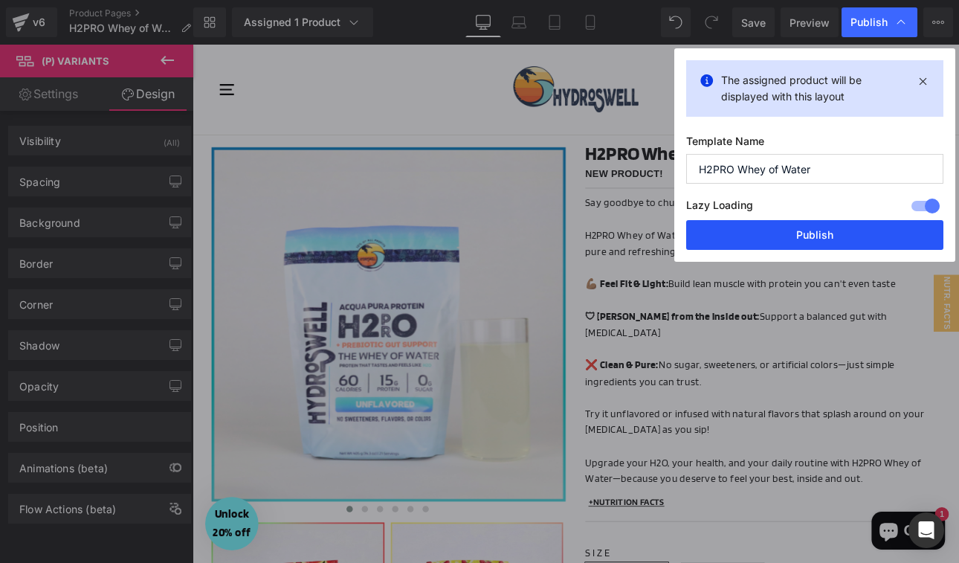
click at [777, 236] on button "Publish" at bounding box center [814, 235] width 257 height 30
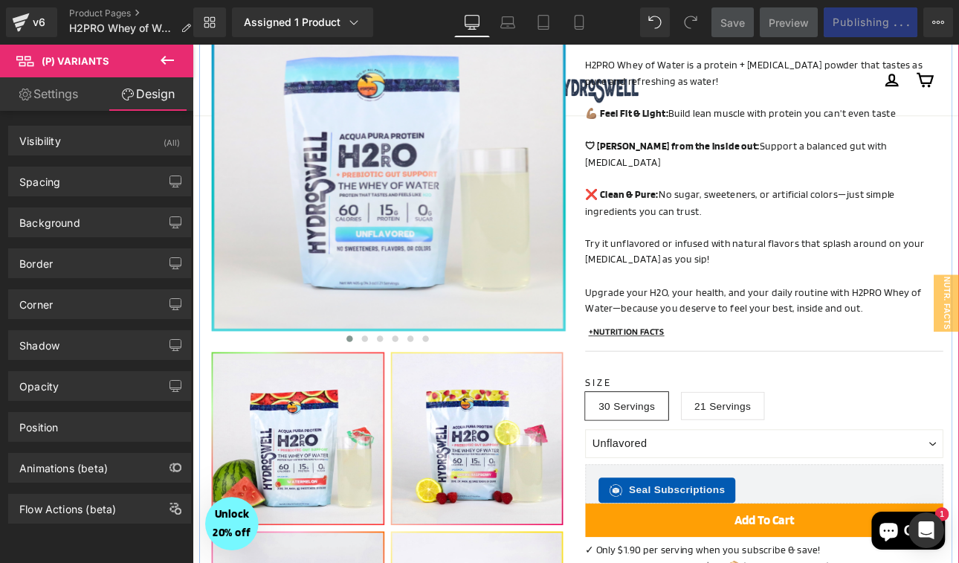
scroll to position [201, 0]
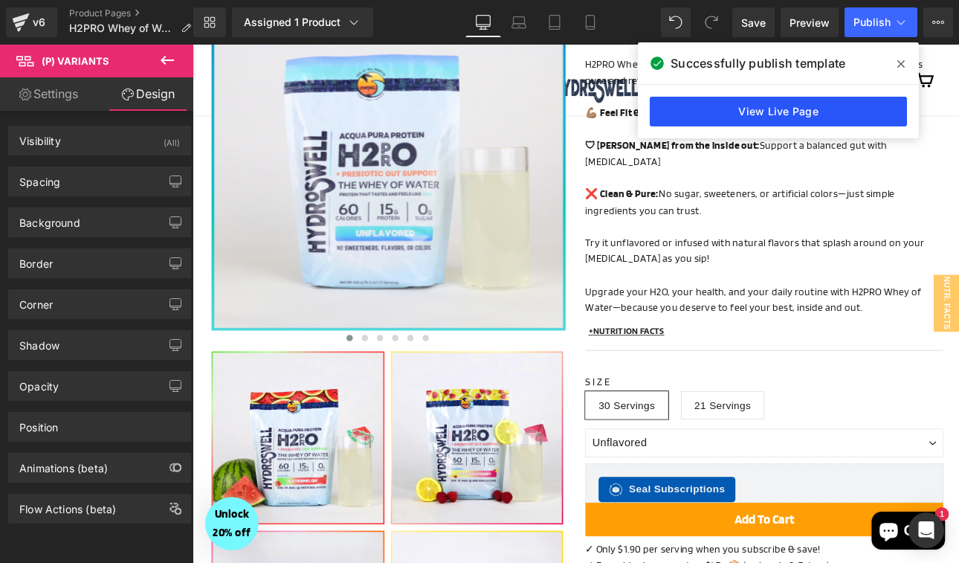
click at [743, 114] on link "View Live Page" at bounding box center [778, 112] width 257 height 30
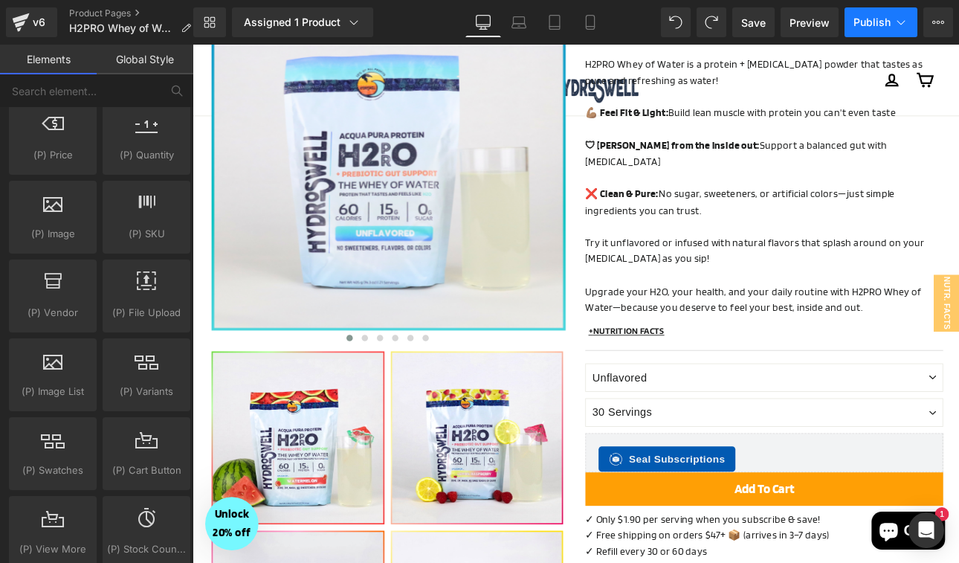
click at [871, 22] on span "Publish" at bounding box center [871, 22] width 37 height 12
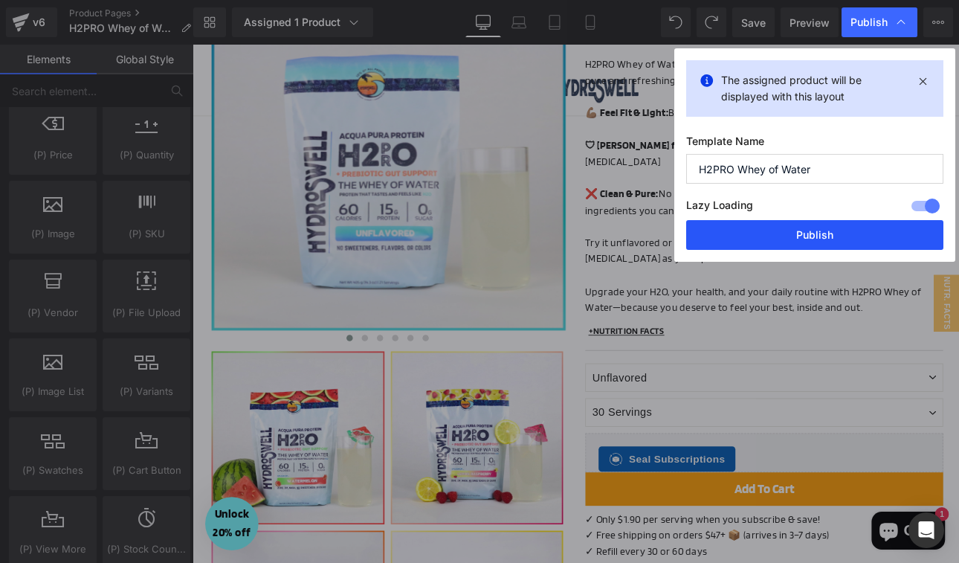
click at [821, 241] on button "Publish" at bounding box center [814, 235] width 257 height 30
